Goal: Transaction & Acquisition: Subscribe to service/newsletter

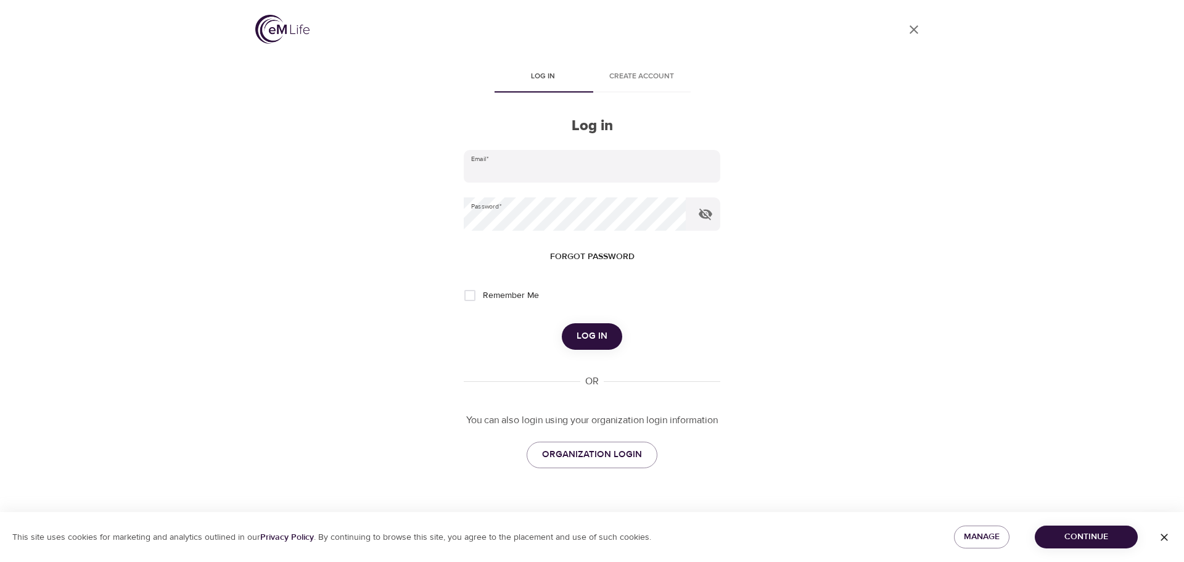
type input "[EMAIL_ADDRESS][DOMAIN_NAME]"
click at [595, 341] on span "Log in" at bounding box center [592, 336] width 31 height 16
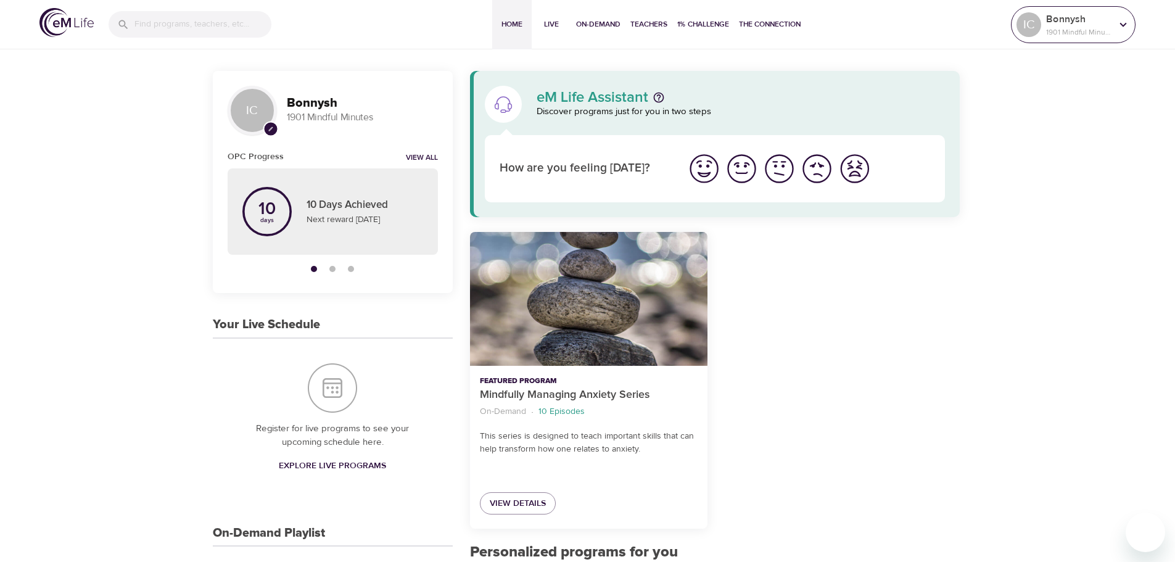
click at [1119, 22] on icon at bounding box center [1123, 25] width 14 height 14
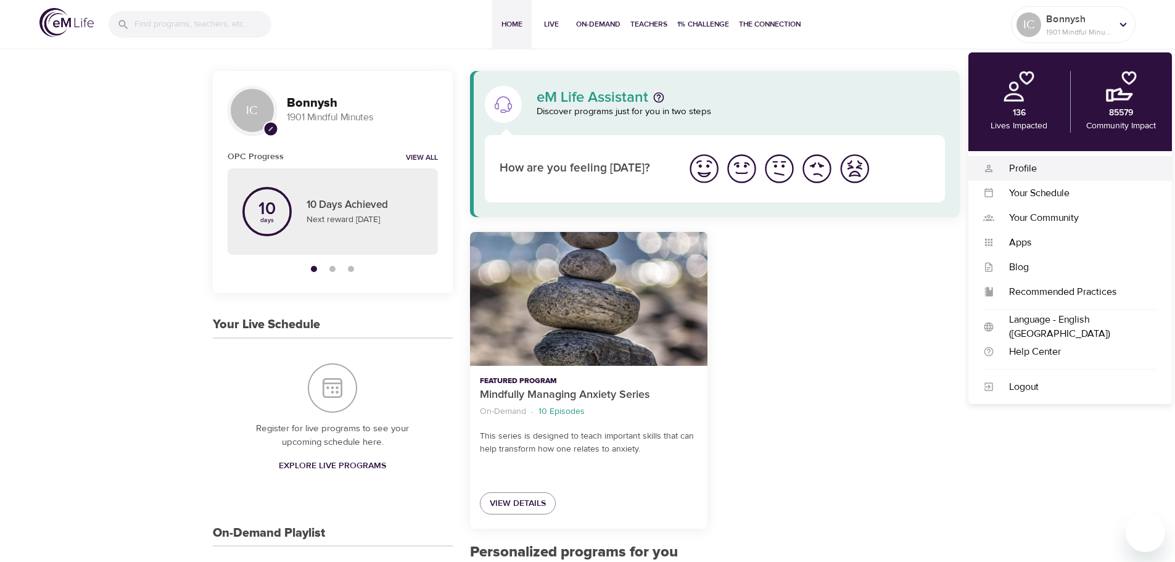
click at [1038, 167] on div "Profile" at bounding box center [1075, 169] width 163 height 14
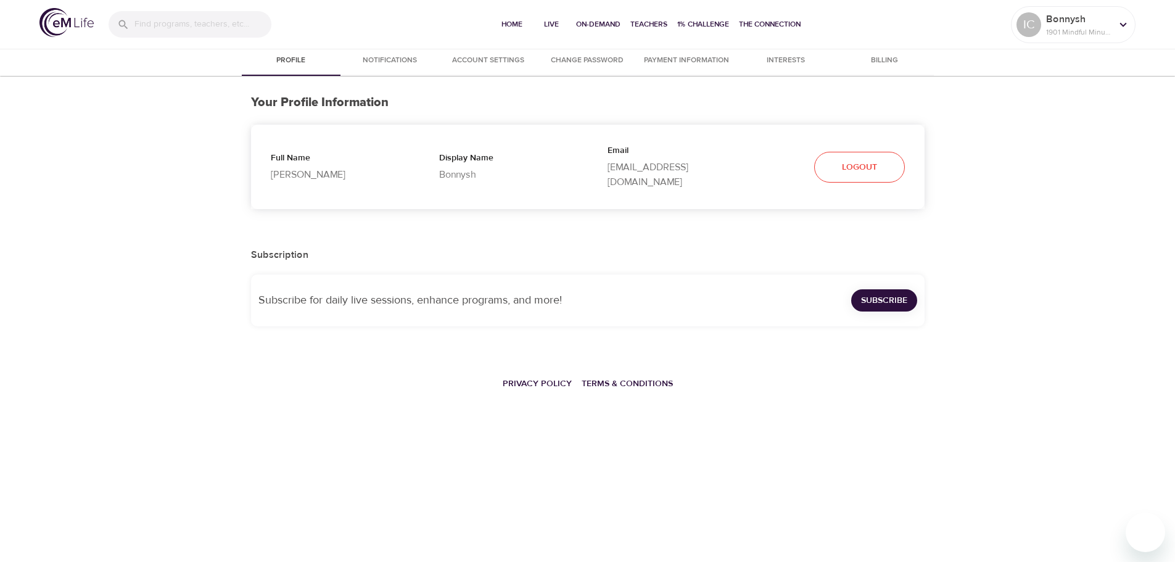
select select "10"
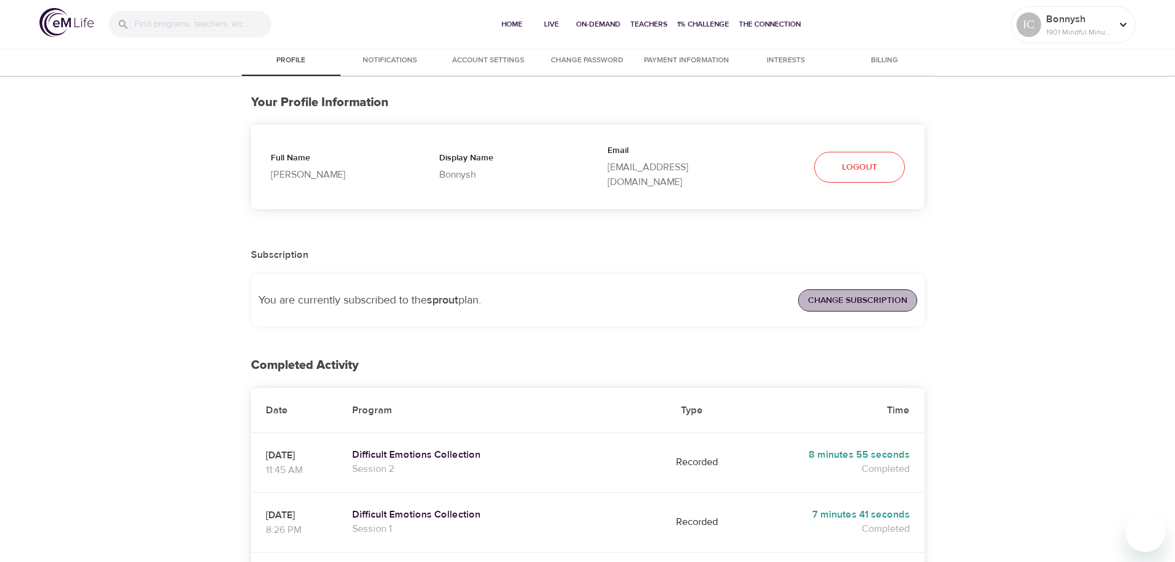
click at [884, 293] on span "Change Subscription" at bounding box center [857, 300] width 99 height 15
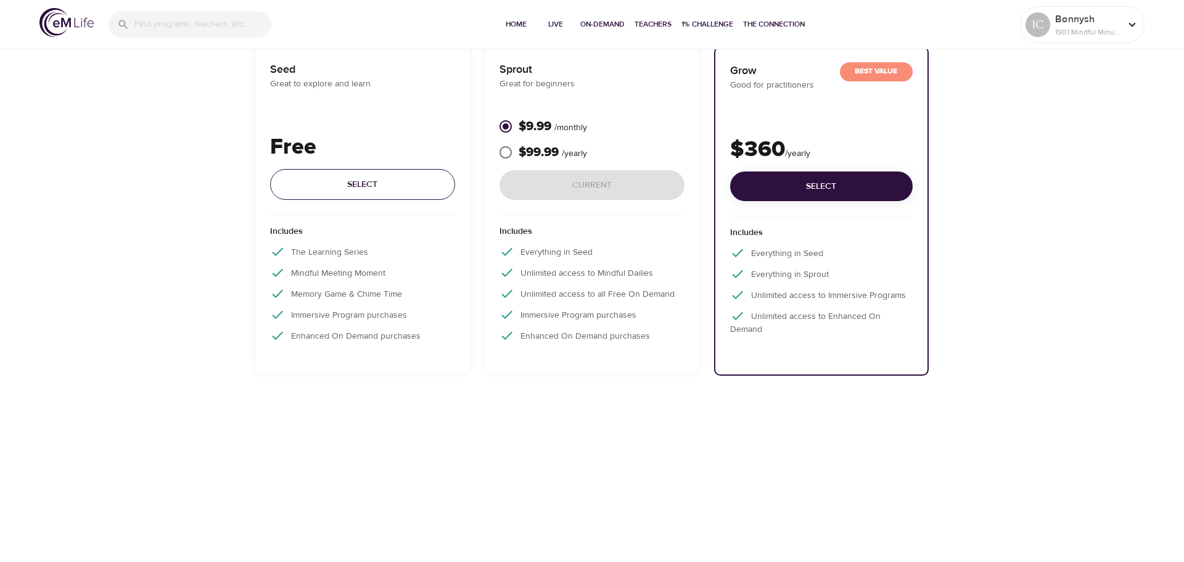
click at [384, 186] on span "Select" at bounding box center [362, 184] width 165 height 15
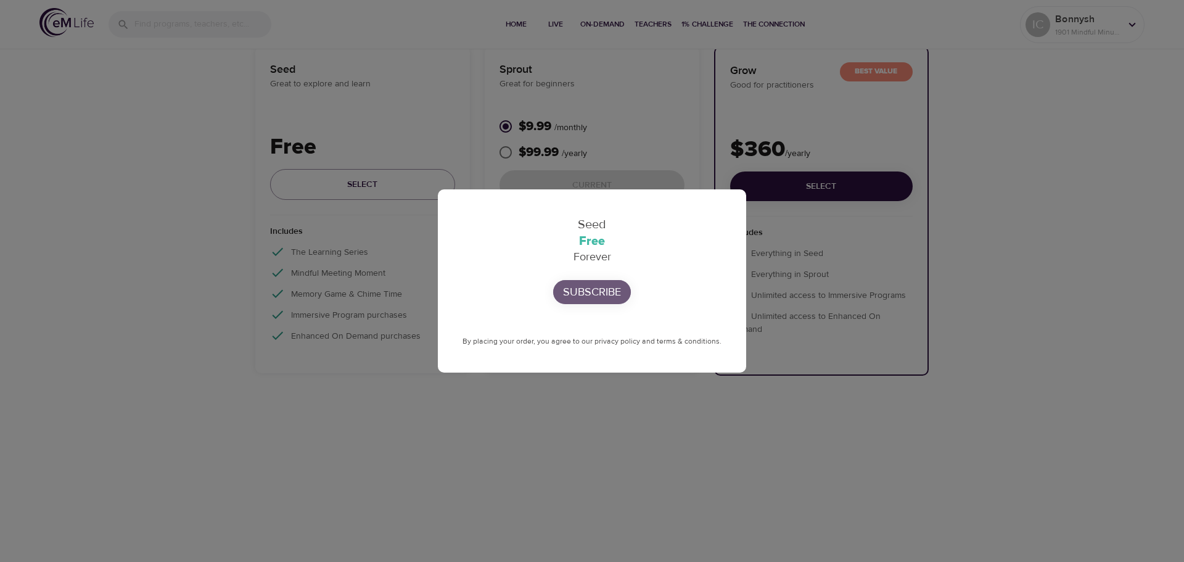
click at [582, 292] on p "Subscribe" at bounding box center [592, 292] width 58 height 17
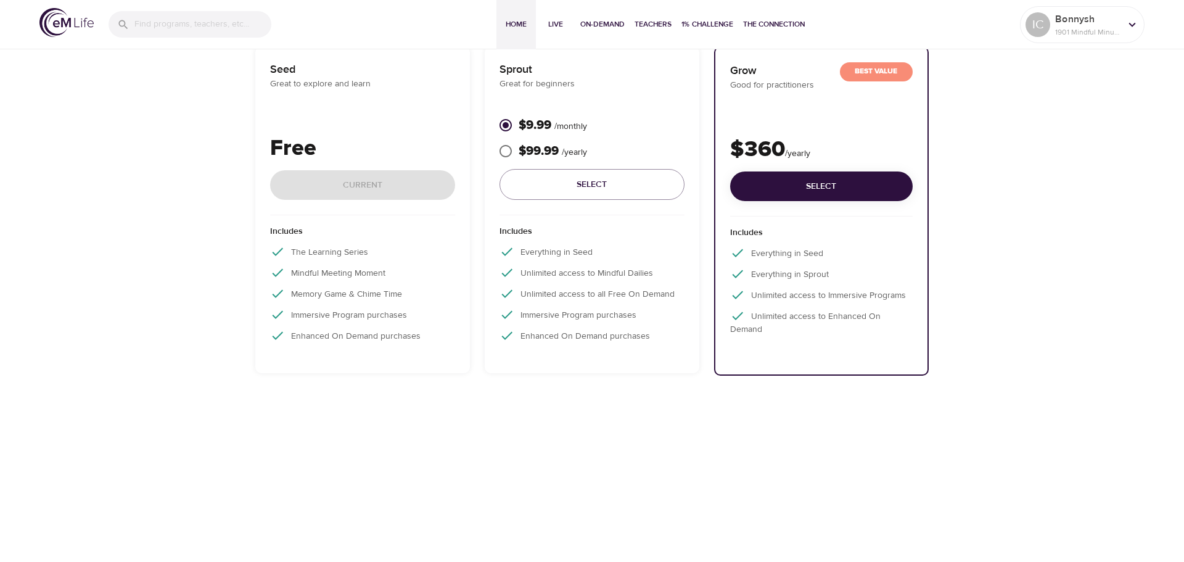
click at [517, 22] on span "Home" at bounding box center [516, 24] width 30 height 13
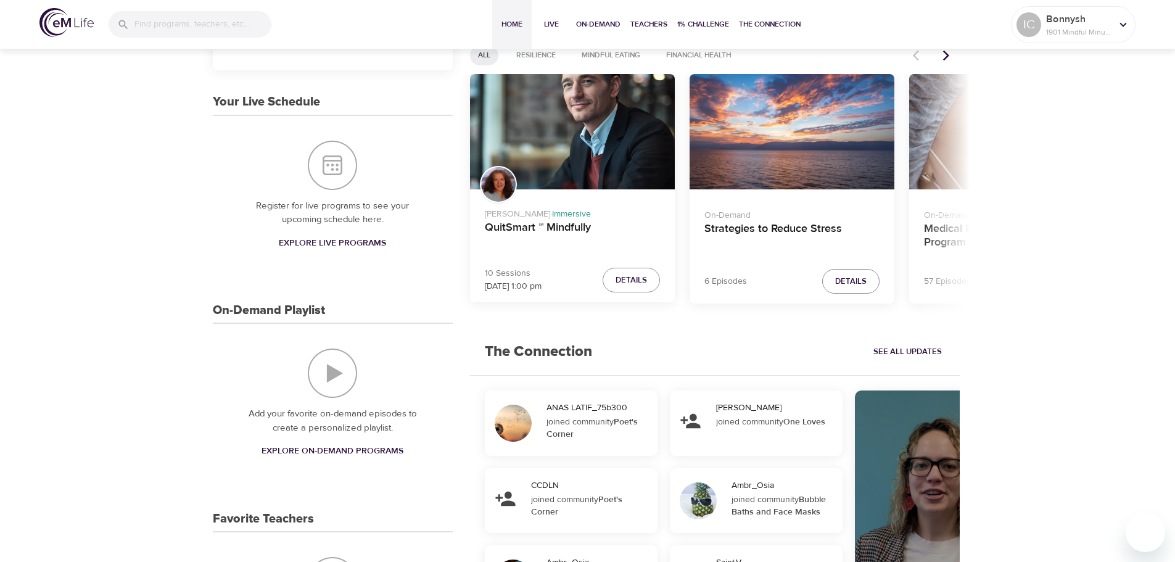
scroll to position [62, 0]
